Goal: Use online tool/utility: Use online tool/utility

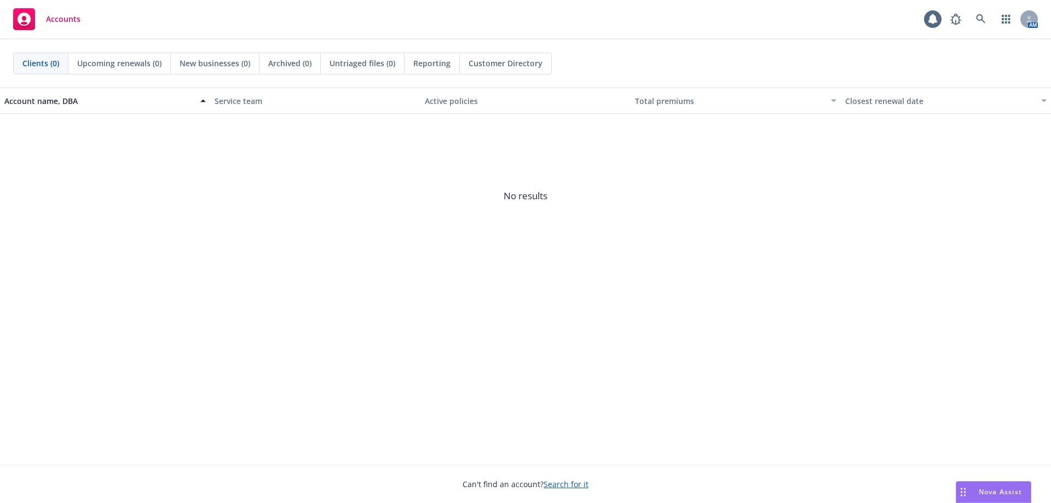
click at [970, 490] on div "Nova Assist" at bounding box center [1000, 491] width 61 height 9
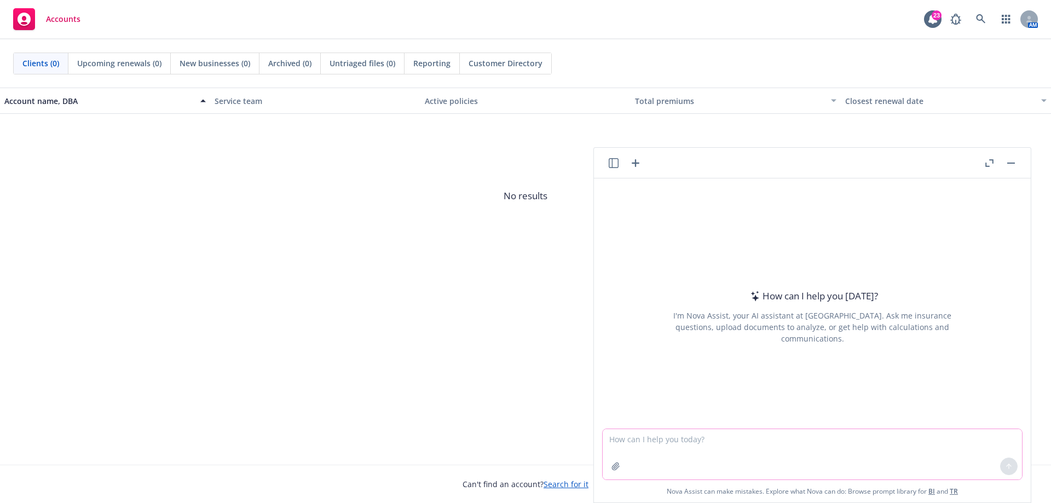
click at [722, 439] on textarea at bounding box center [812, 454] width 419 height 50
type textarea "w"
type textarea "reword this sentence to be more concise and friendly"
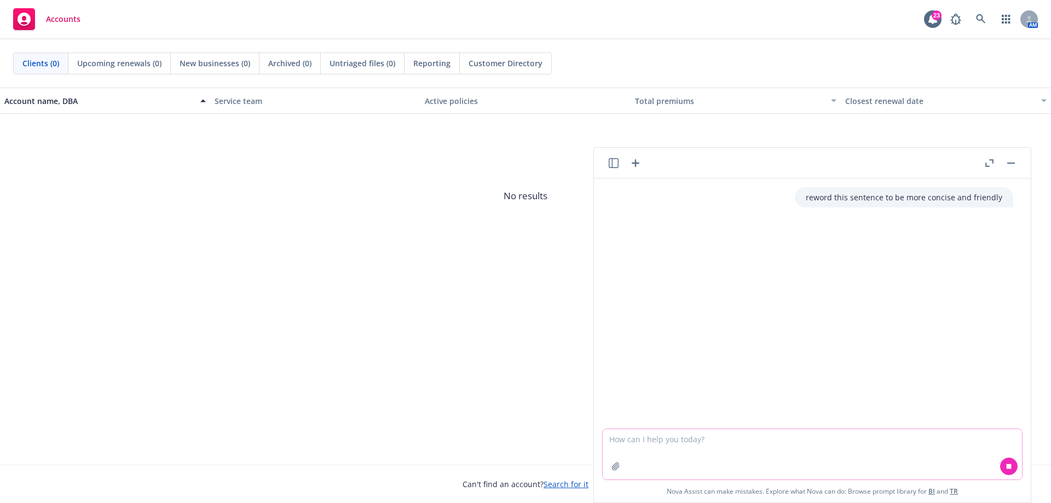
paste textarea "• Dedicated Nova Assist Updates in the existing TR Monthly Newsletter! This is …"
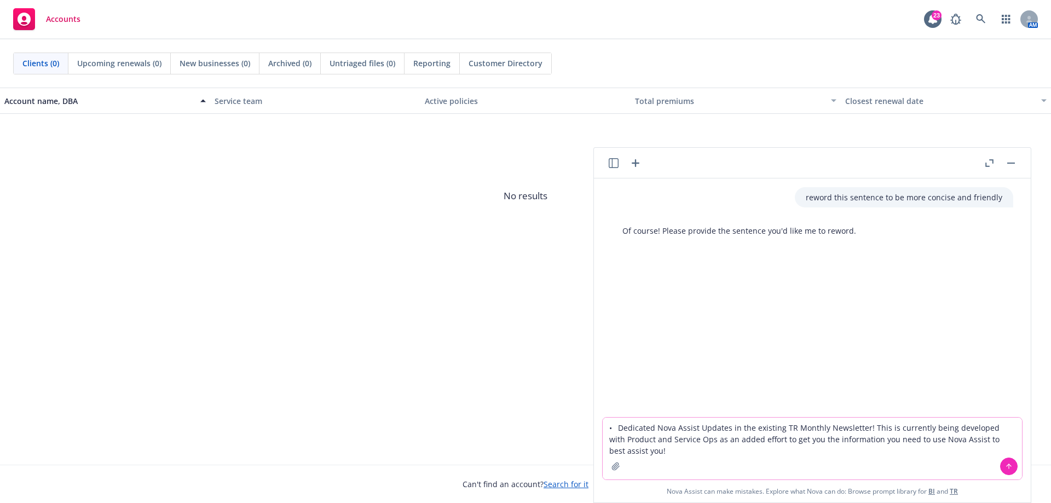
click at [671, 457] on textarea "• Dedicated Nova Assist Updates in the existing TR Monthly Newsletter! This is …" at bounding box center [812, 449] width 419 height 62
type textarea "• Dedicated Nova Assist Updates in the existing TR Monthly Newsletter! This is …"
click at [1008, 459] on button at bounding box center [1009, 467] width 18 height 18
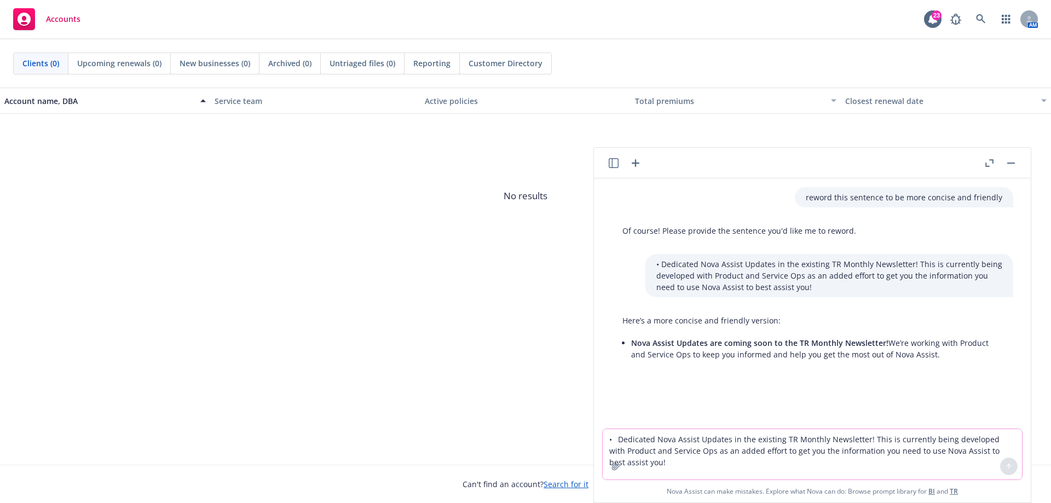
drag, startPoint x: 633, startPoint y: 342, endPoint x: 943, endPoint y: 356, distance: 310.8
click at [943, 356] on li "Nova Assist Updates are coming soon to the TR Monthly Newsletter! We’re working…" at bounding box center [816, 348] width 371 height 27
copy li "Nova Assist Updates are coming soon to the TR Monthly Newsletter! We’re working…"
click at [671, 449] on textarea "• Dedicated Nova Assist Updates in the existing TR Monthly Newsletter! This is …" at bounding box center [812, 454] width 419 height 50
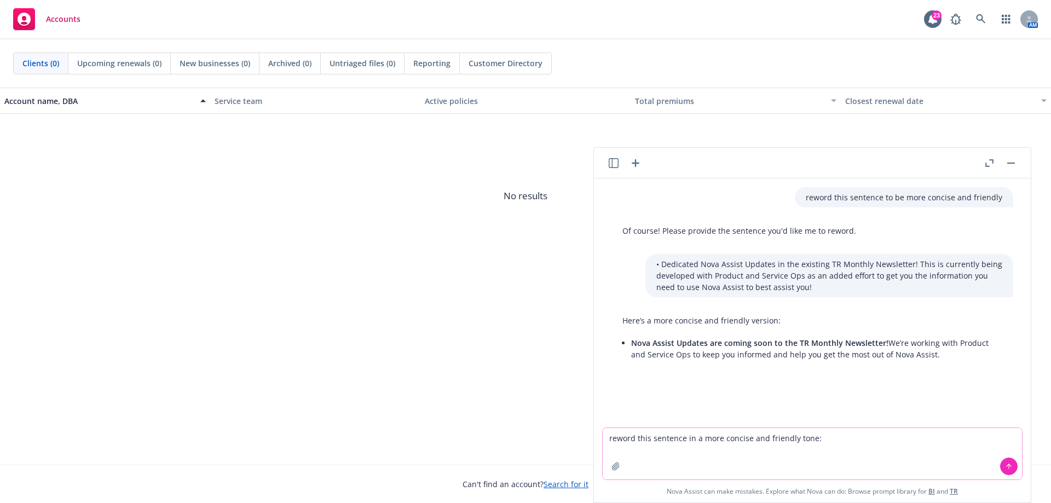
paste textarea "We have learned a lot of what Nova Assist is capable of since its launch on [DA…"
type textarea "reword this sentence in a more concise and friendly tone: We have learned a lot…"
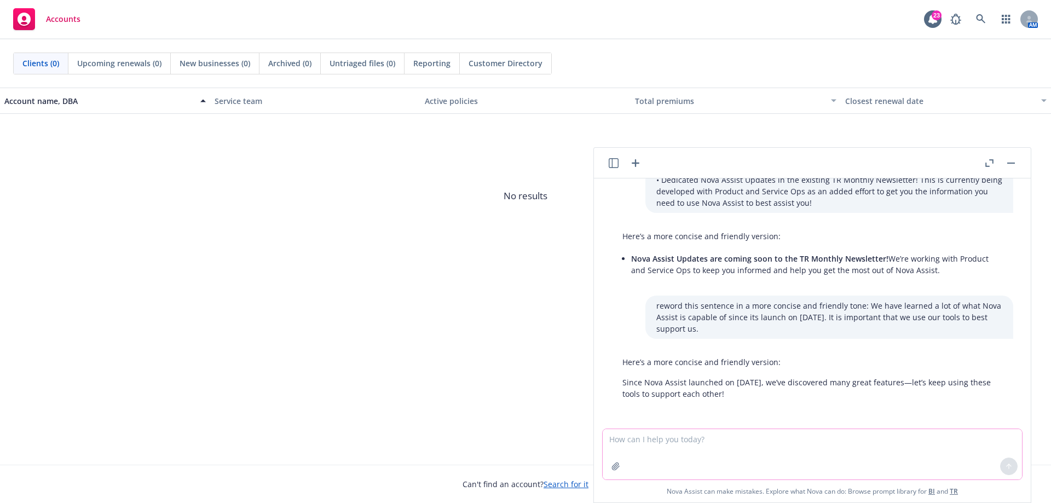
scroll to position [86, 0]
drag, startPoint x: 742, startPoint y: 393, endPoint x: 615, endPoint y: 385, distance: 127.3
click at [615, 385] on div "Here’s a more concise and friendly version: Since Nova Assist launched on [DATE…" at bounding box center [813, 376] width 402 height 52
copy p "Since Nova Assist launched on [DATE], we’ve discovered many great features—let’…"
click at [672, 457] on textarea at bounding box center [812, 454] width 419 height 50
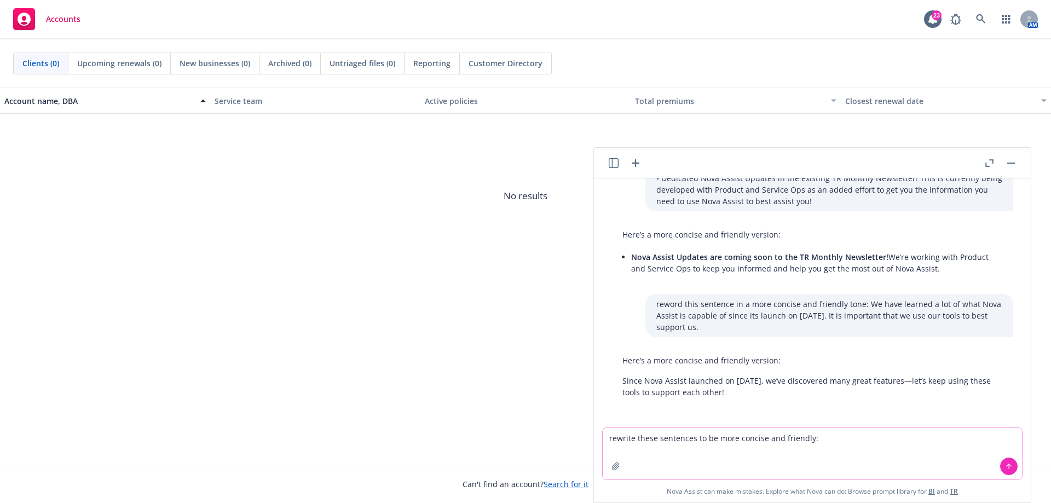
paste textarea "• Dedicated Producer training to be held [DATE][DATE] 11am PST. While we are no…"
type textarea "rewrite these sentences to be more concise and friendly: • Dedicated Producer t…"
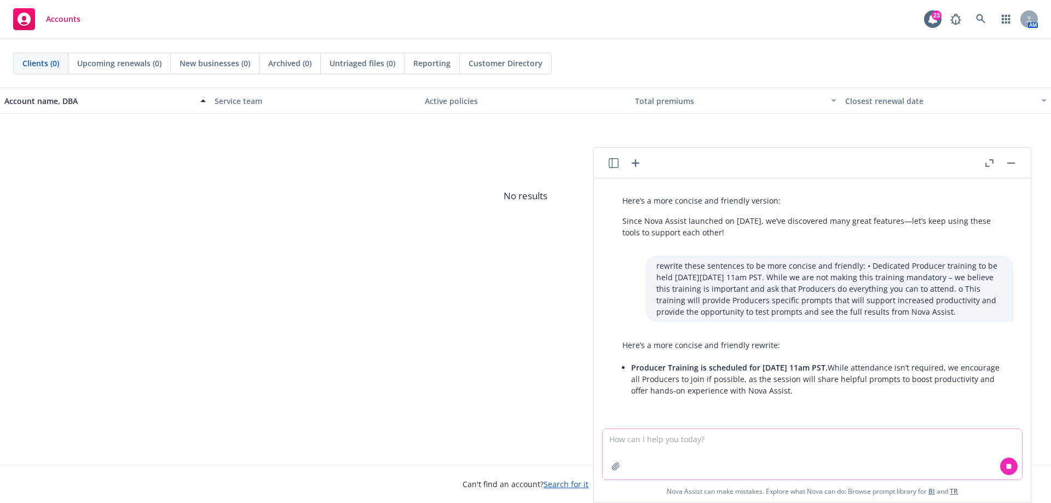
scroll to position [246, 0]
drag, startPoint x: 898, startPoint y: 379, endPoint x: 905, endPoint y: 392, distance: 14.2
click at [905, 392] on li "Producer Training is scheduled for [DATE] 11am PST. While attendance isn’t requ…" at bounding box center [816, 378] width 371 height 39
copy li "While attendance isn’t required, we encourage all Producers to join if possible…"
